Goal: Transaction & Acquisition: Obtain resource

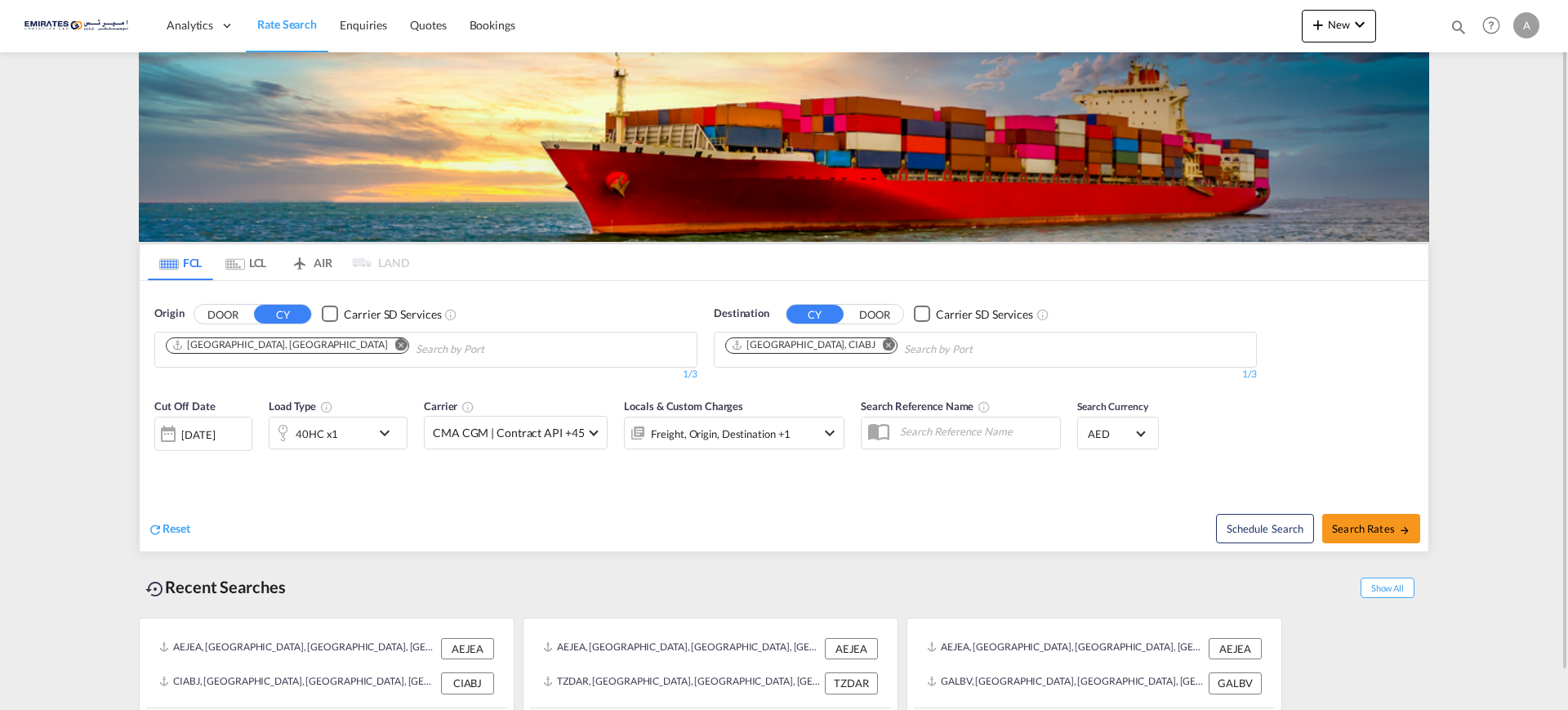
click at [883, 343] on md-icon "Remove" at bounding box center [888, 343] width 12 height 12
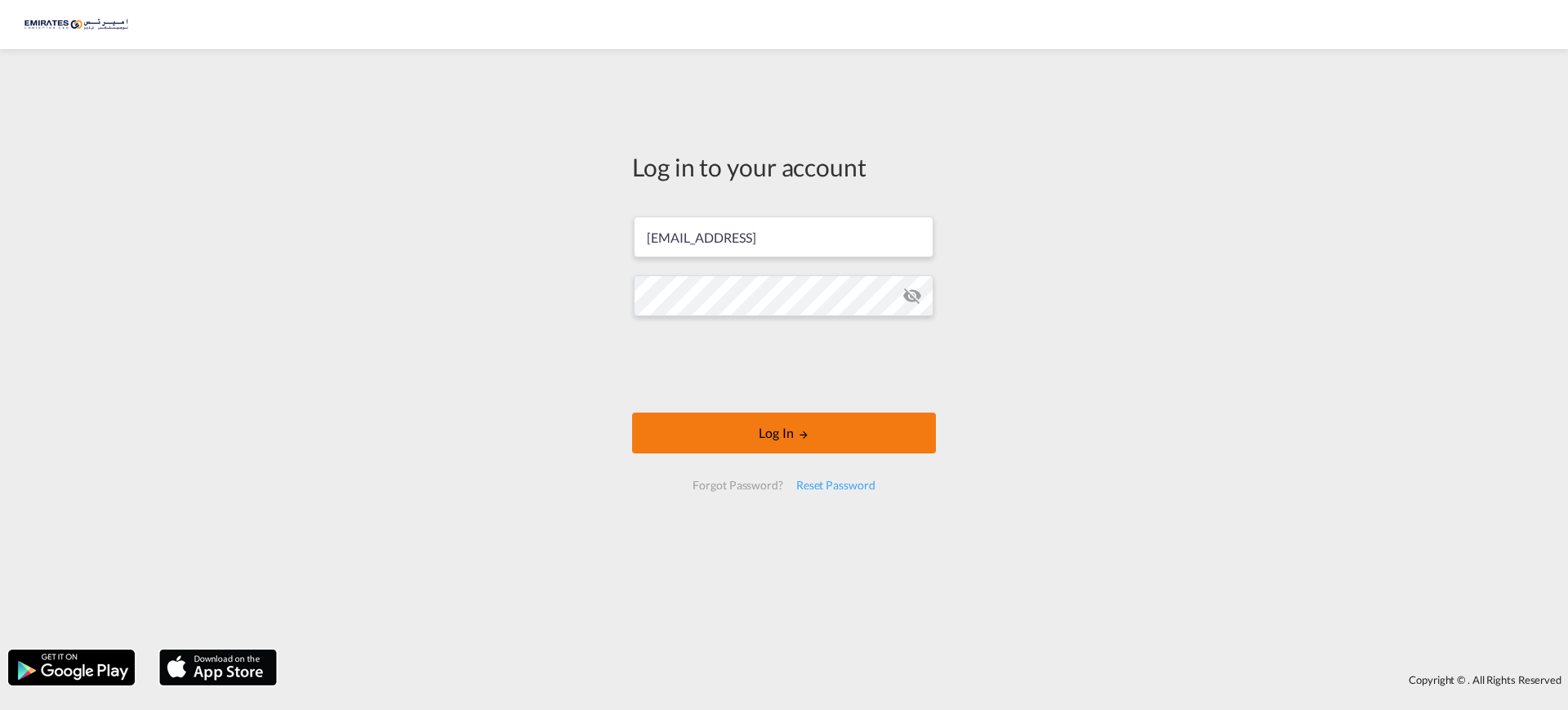
click at [766, 427] on button "Log In" at bounding box center [784, 433] width 304 height 41
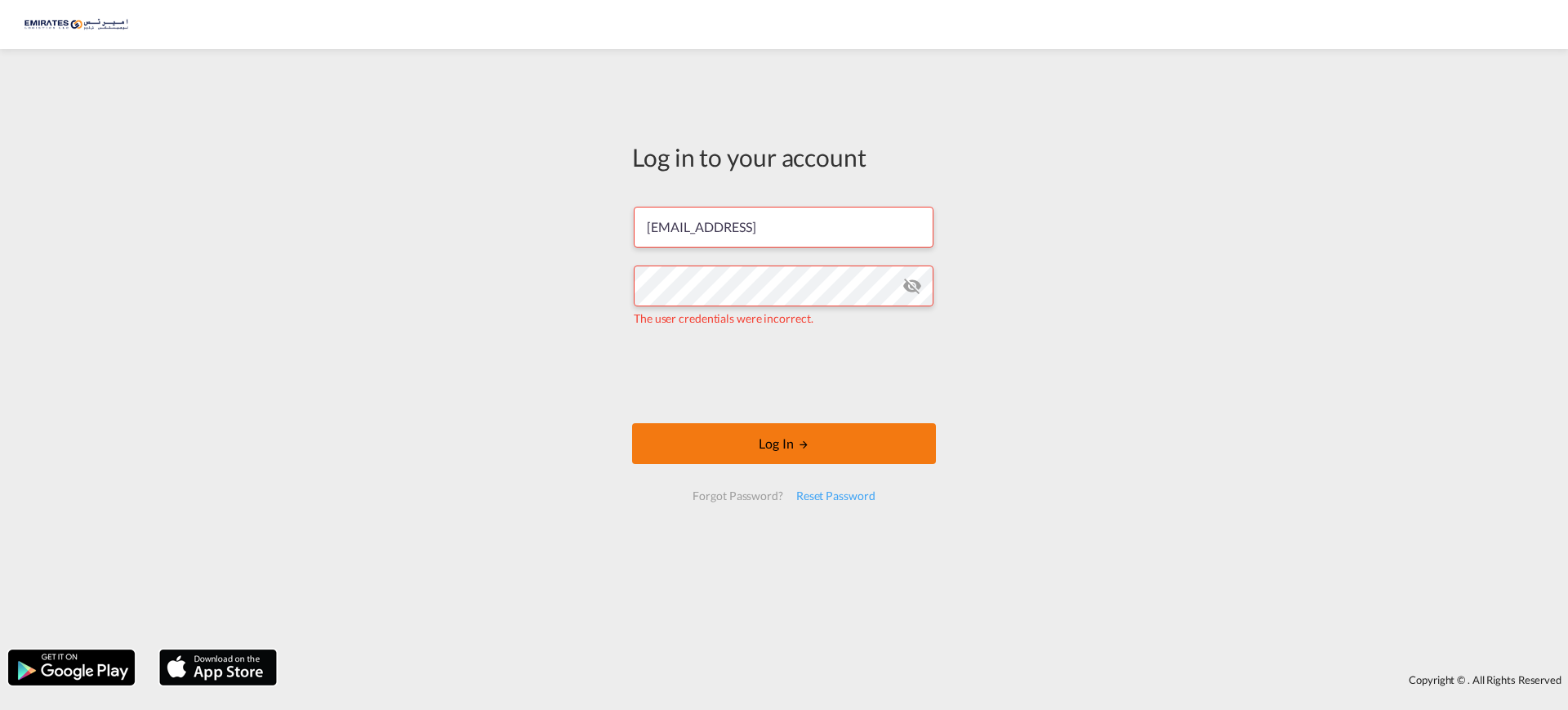
click at [763, 445] on button "Log In" at bounding box center [784, 444] width 304 height 41
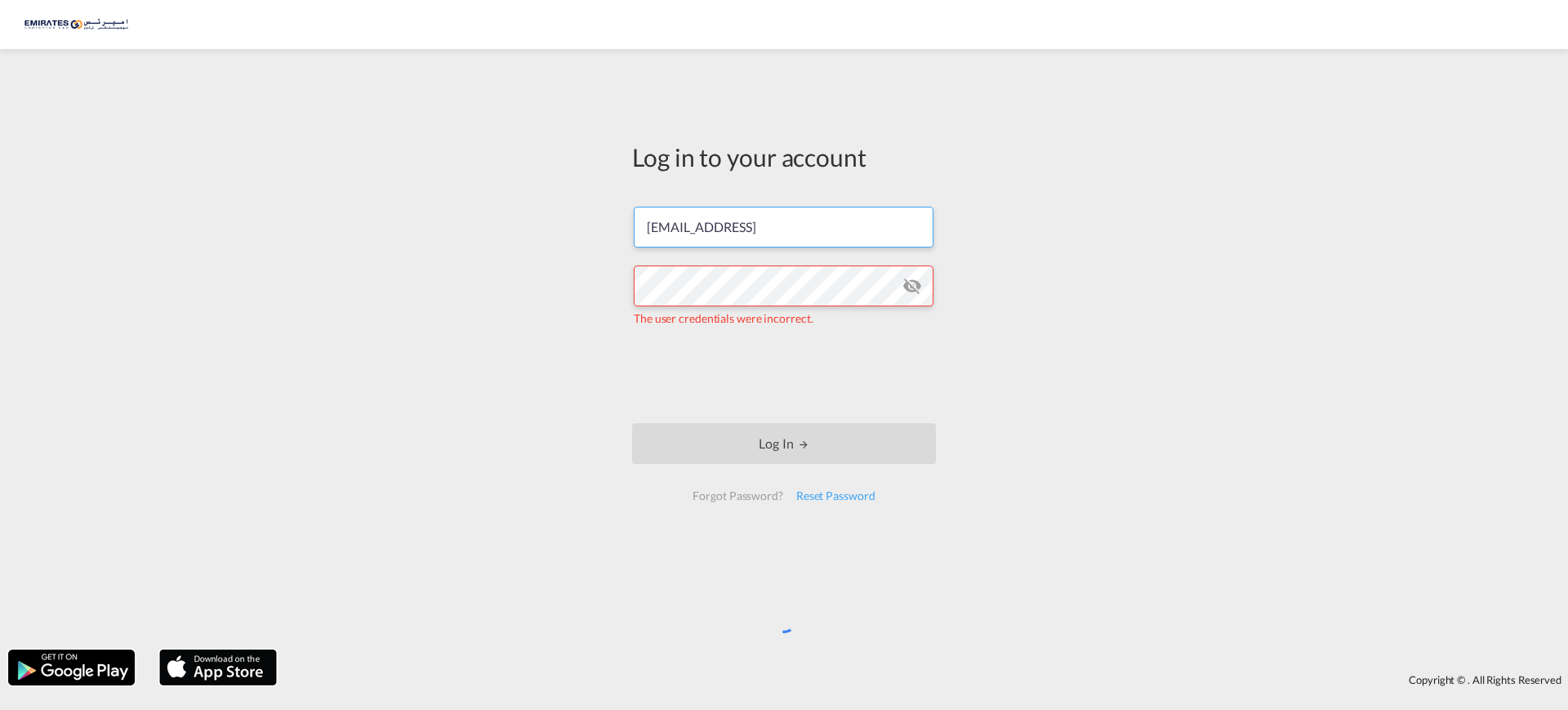
click at [849, 225] on input "[EMAIL_ADDRESS]" at bounding box center [783, 227] width 300 height 41
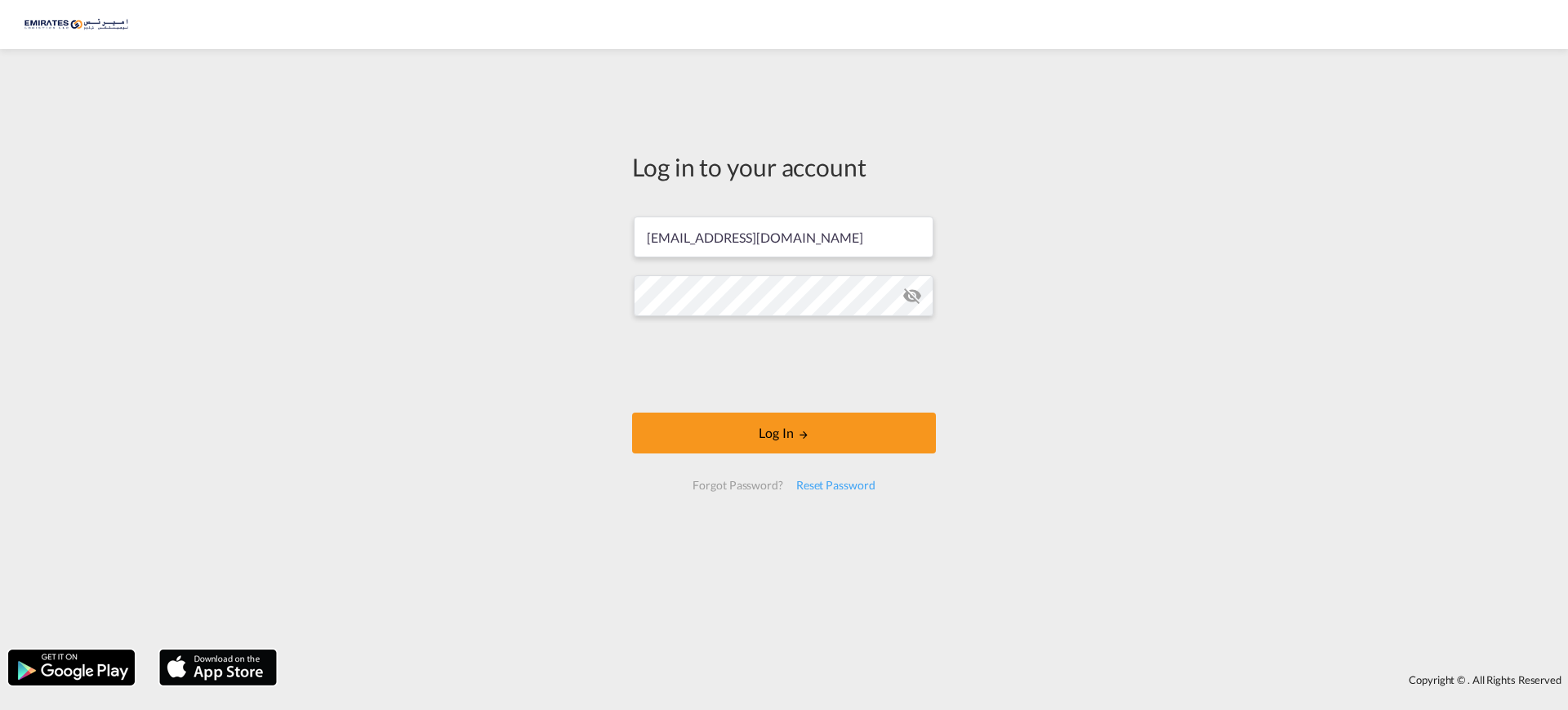
type input "[EMAIL_ADDRESS][DOMAIN_NAME]"
click at [760, 434] on button "Log In" at bounding box center [784, 433] width 304 height 41
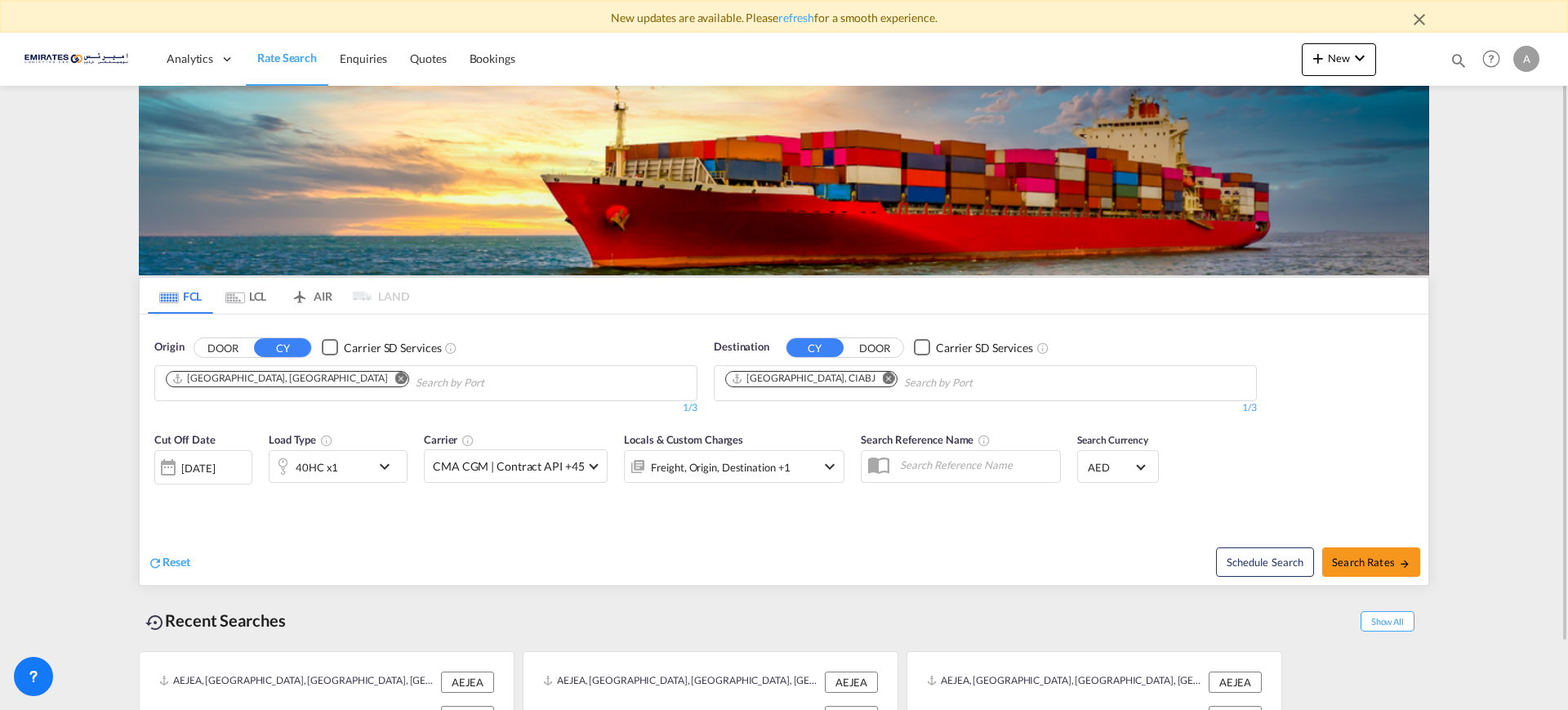
click at [883, 377] on md-icon "Remove" at bounding box center [888, 377] width 12 height 12
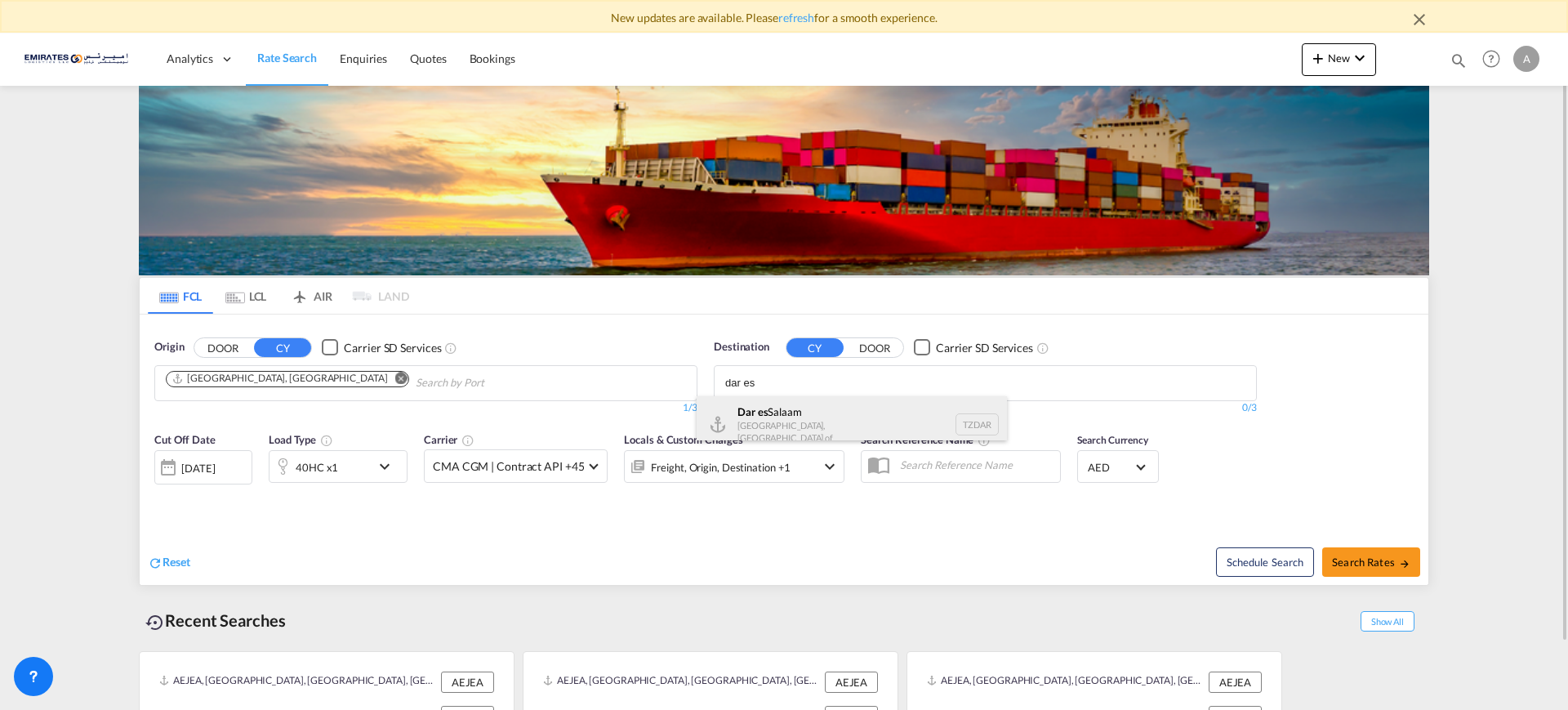
type input "dar es"
click at [757, 421] on div "[GEOGRAPHIC_DATA] [GEOGRAPHIC_DATA], [GEOGRAPHIC_DATA] TZDAR" at bounding box center [852, 424] width 311 height 57
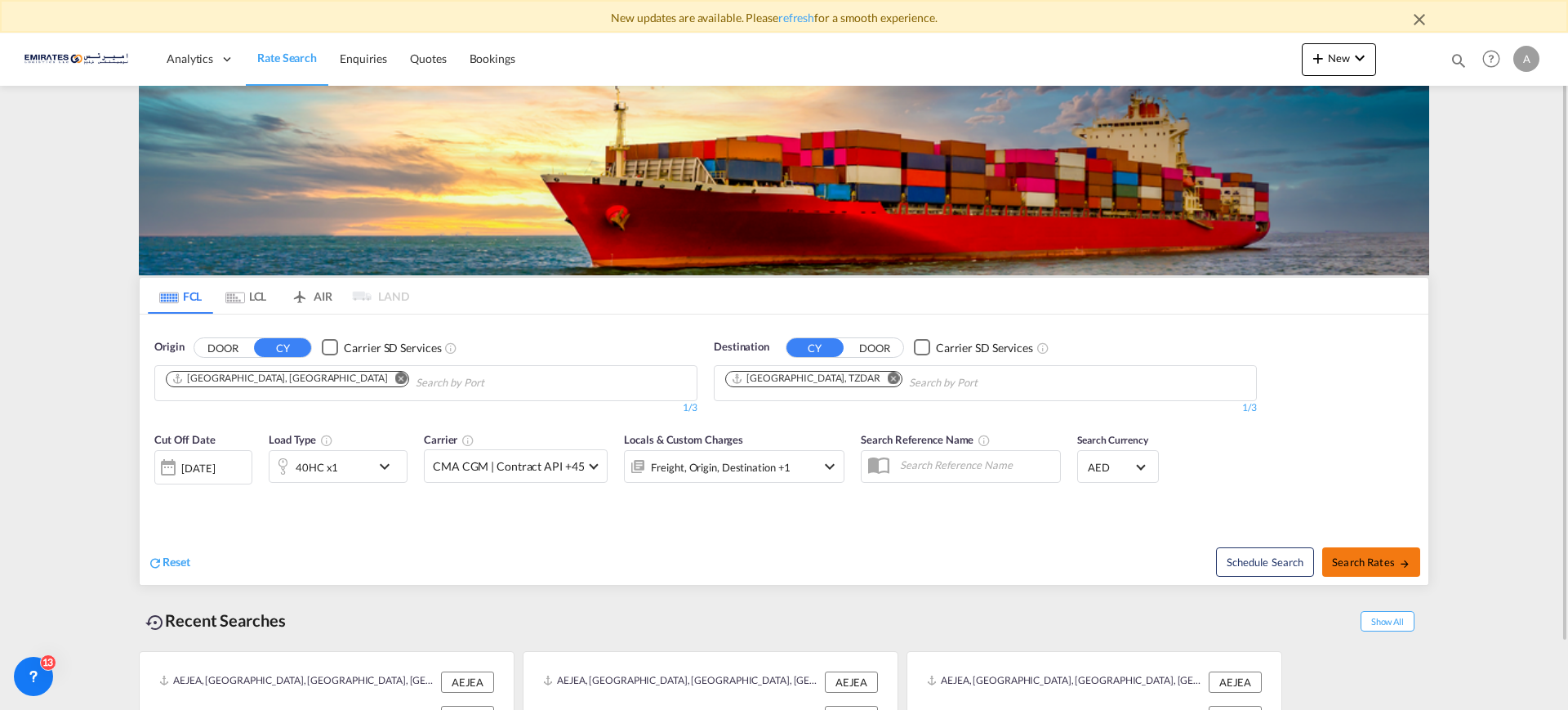
click at [1372, 566] on span "Search Rates" at bounding box center [1371, 562] width 78 height 13
type input "AEJEA to TZDAR / [DATE]"
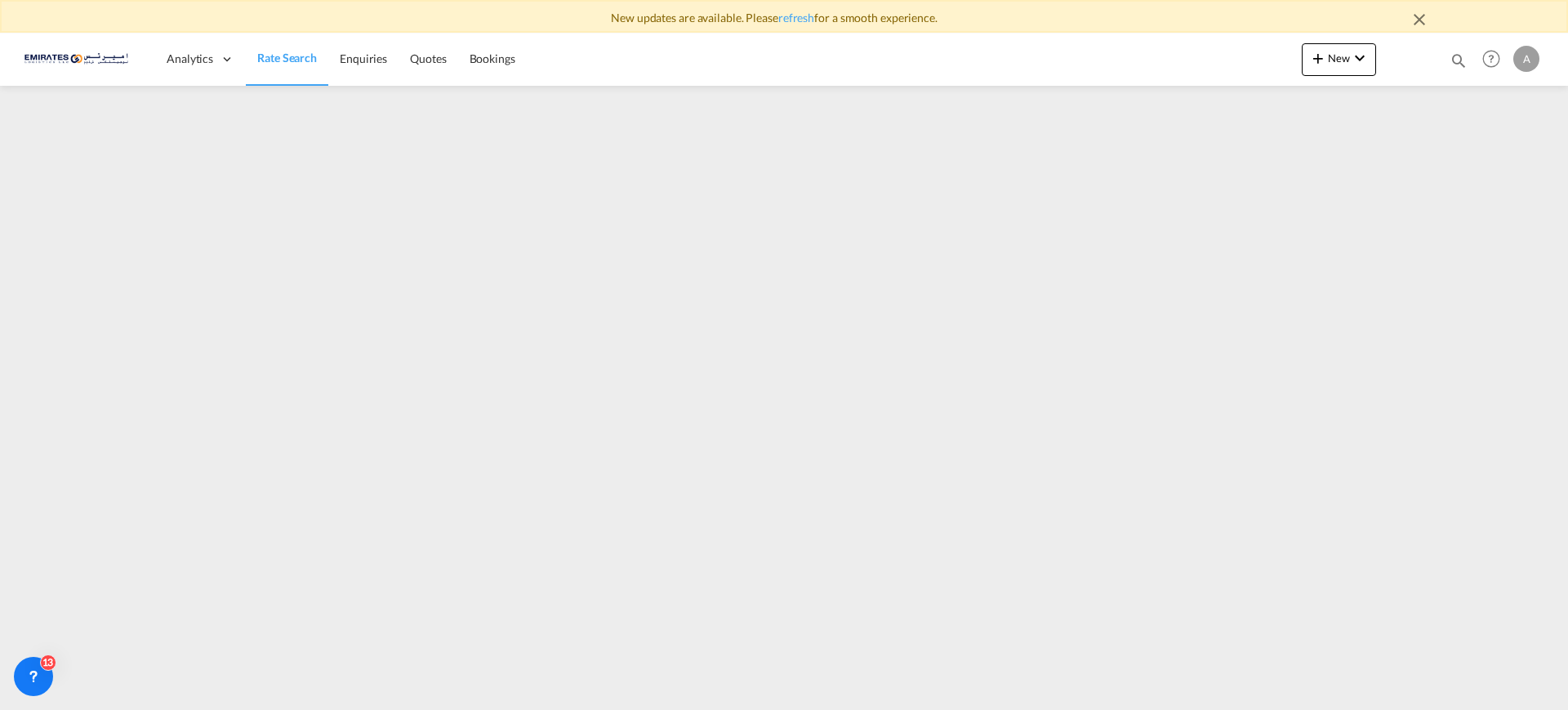
click at [1417, 19] on md-icon "icon-close" at bounding box center [1419, 20] width 20 height 20
